Goal: Transaction & Acquisition: Purchase product/service

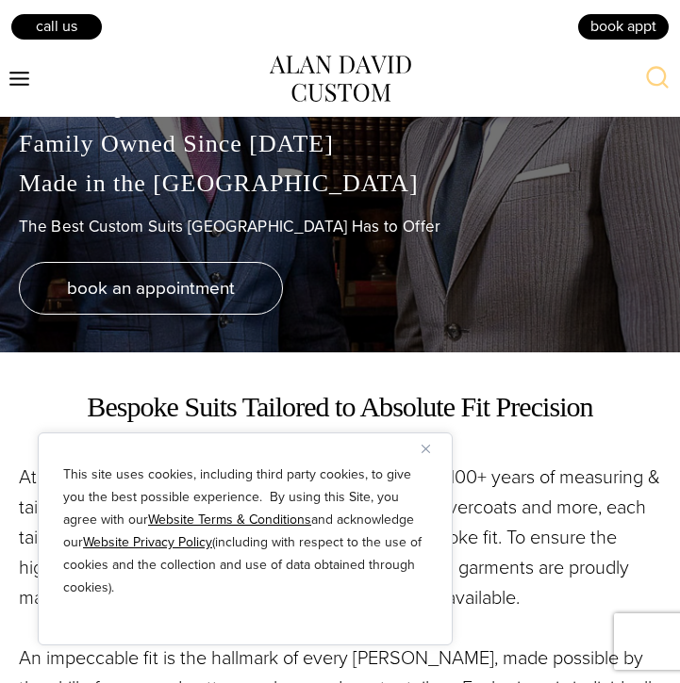
scroll to position [166, 0]
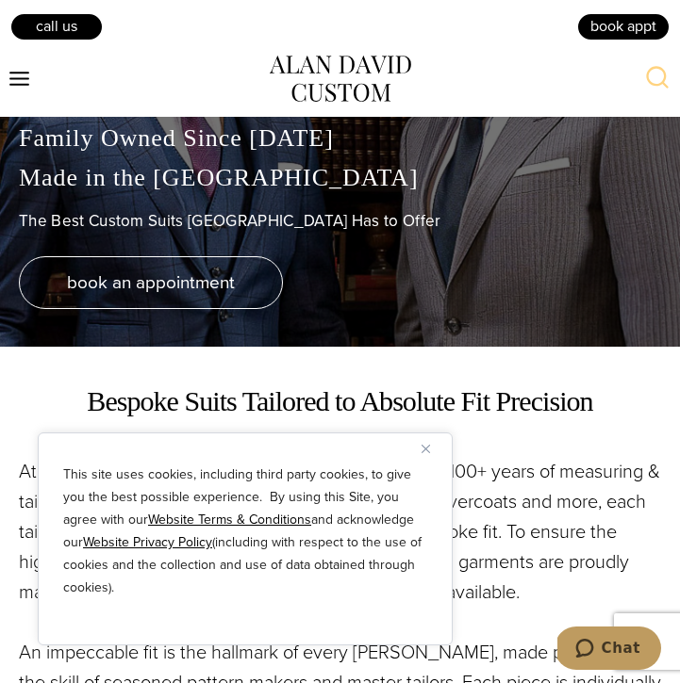
click at [424, 445] on img "Close" at bounding box center [425, 449] width 8 height 8
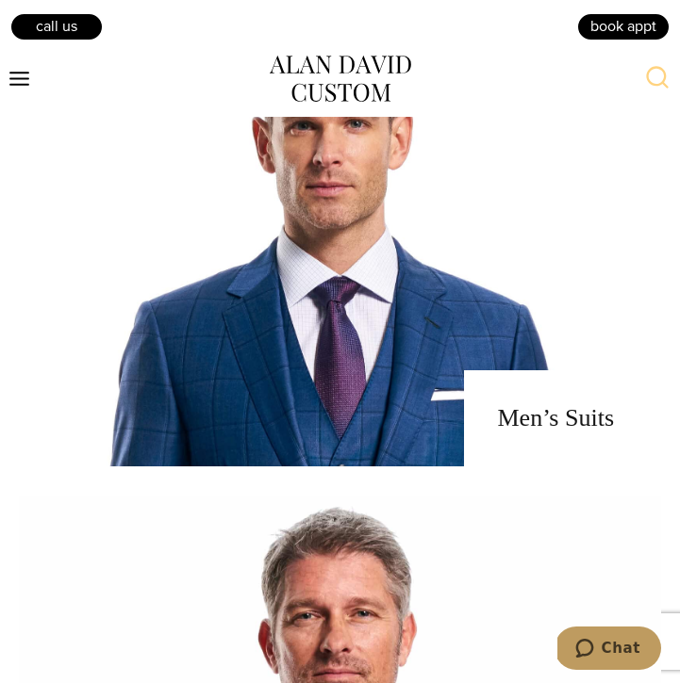
scroll to position [1122, 0]
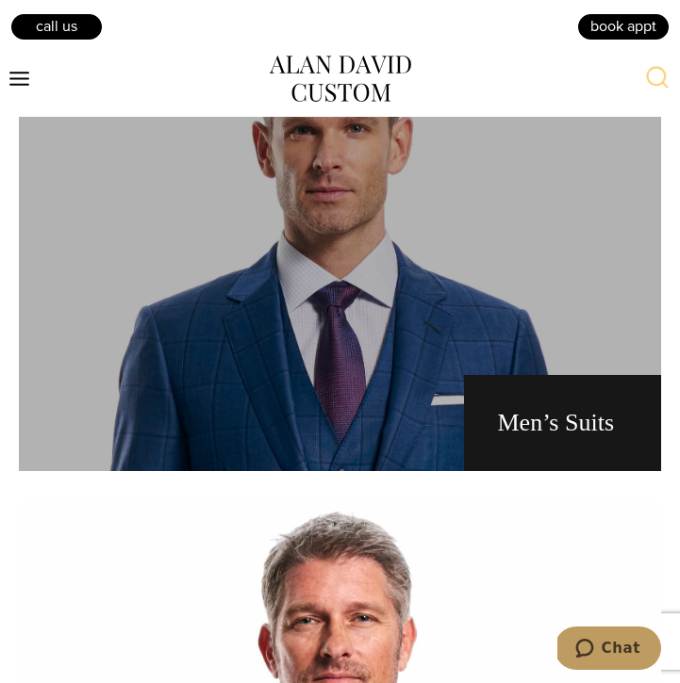
click at [422, 288] on link "men's suits" at bounding box center [340, 235] width 642 height 471
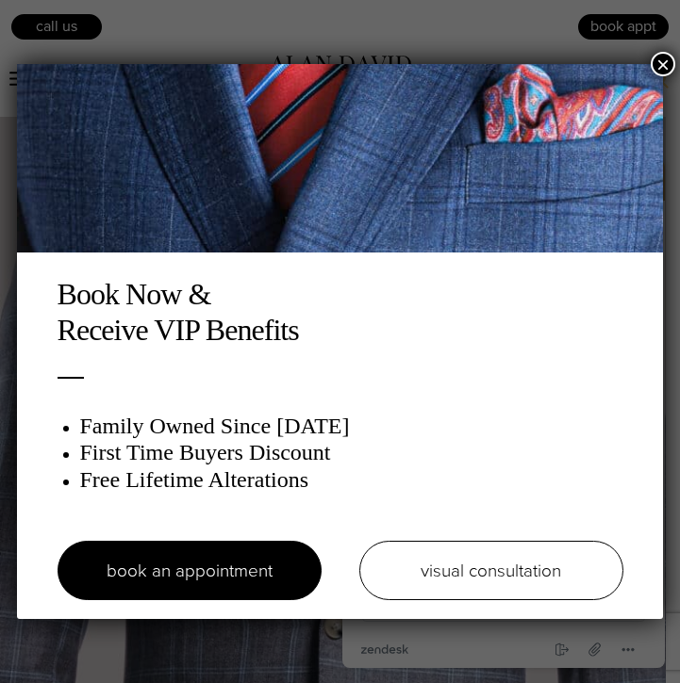
click at [672, 62] on button "×" at bounding box center [662, 64] width 25 height 25
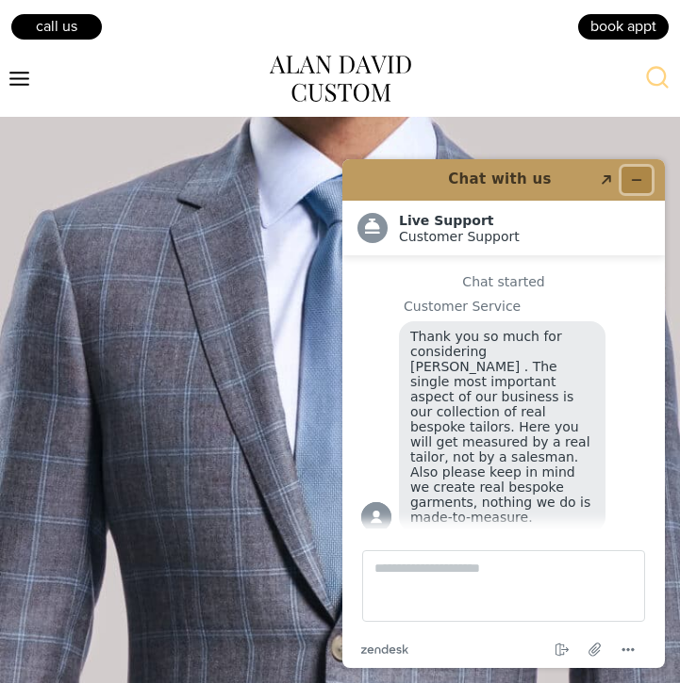
click at [637, 173] on icon "Minimize widget" at bounding box center [636, 179] width 13 height 13
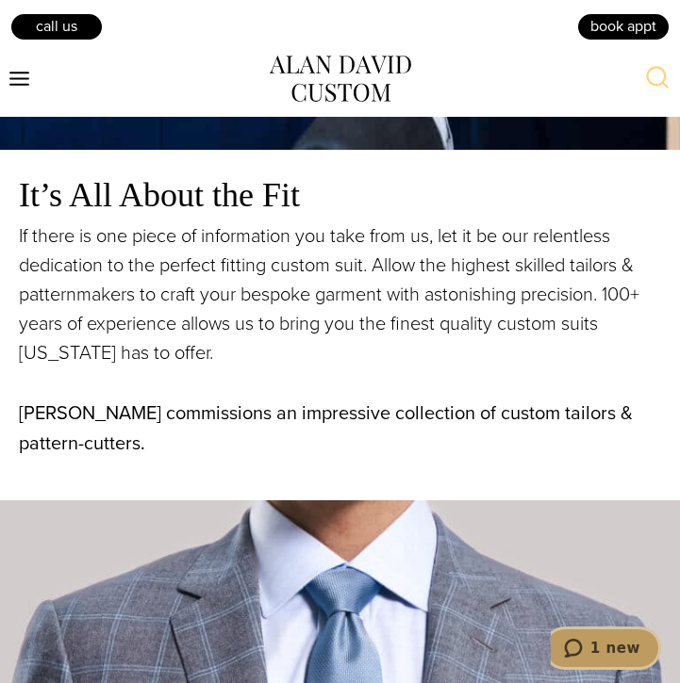
scroll to position [1352, 0]
